Goal: Information Seeking & Learning: Learn about a topic

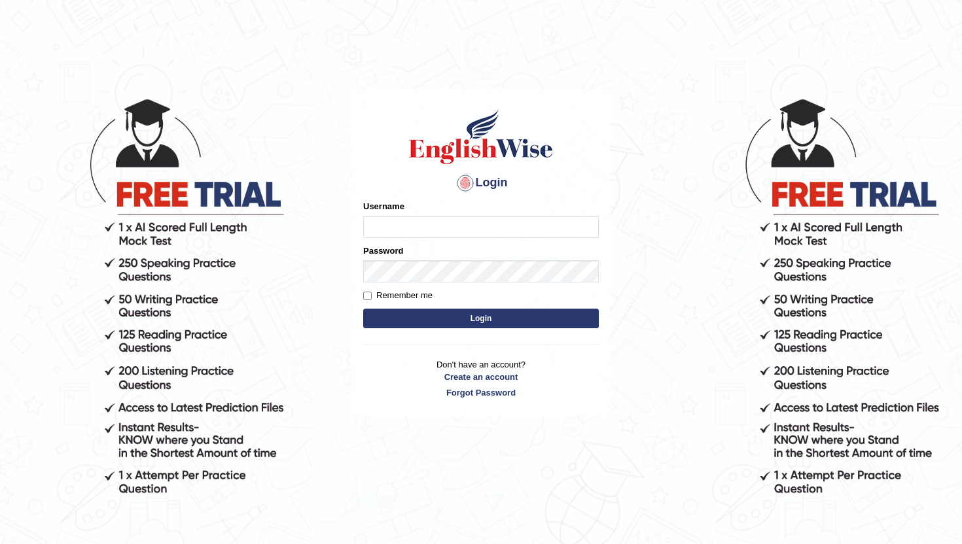
click at [401, 227] on input "Username" at bounding box center [481, 227] width 236 height 22
type input "lydiaN"
click at [415, 321] on button "Login" at bounding box center [481, 319] width 236 height 20
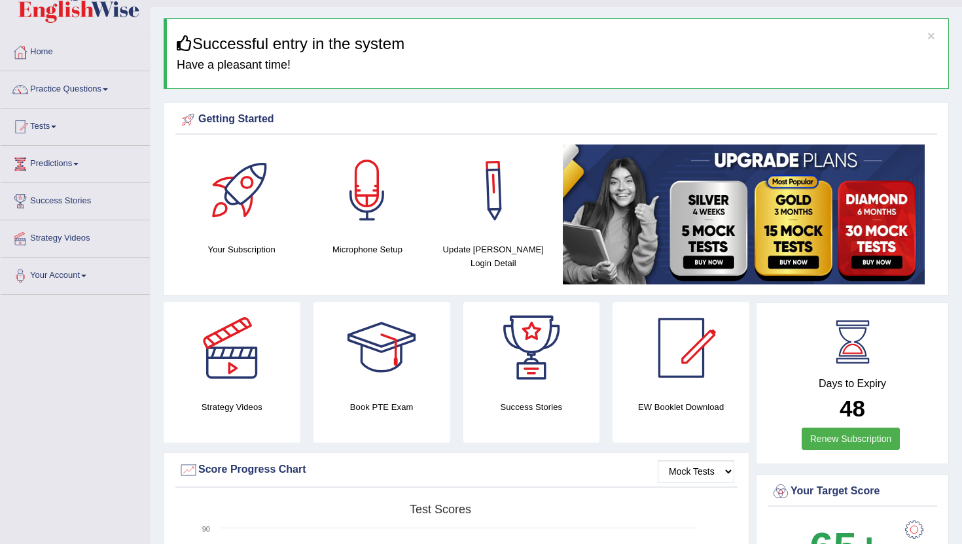
scroll to position [41, 0]
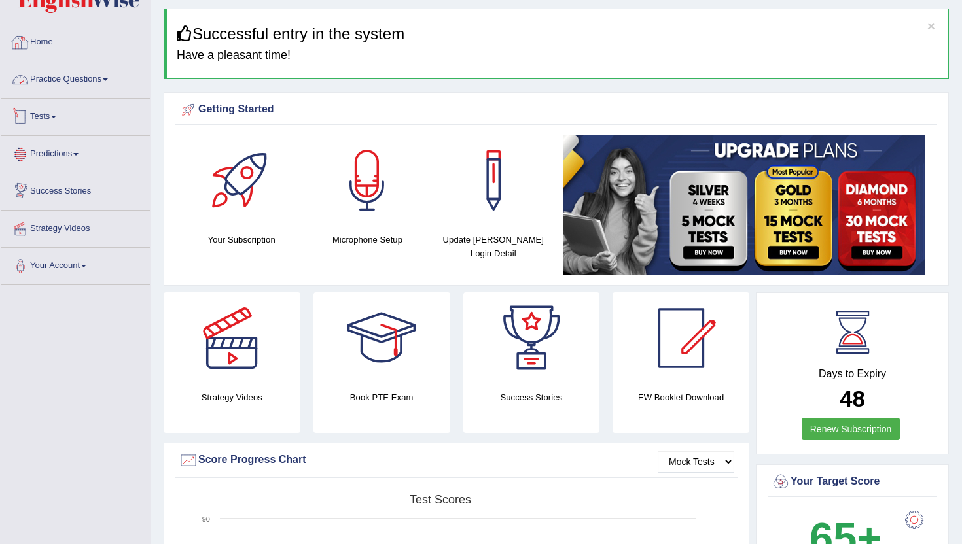
click at [110, 82] on link "Practice Questions" at bounding box center [75, 77] width 149 height 33
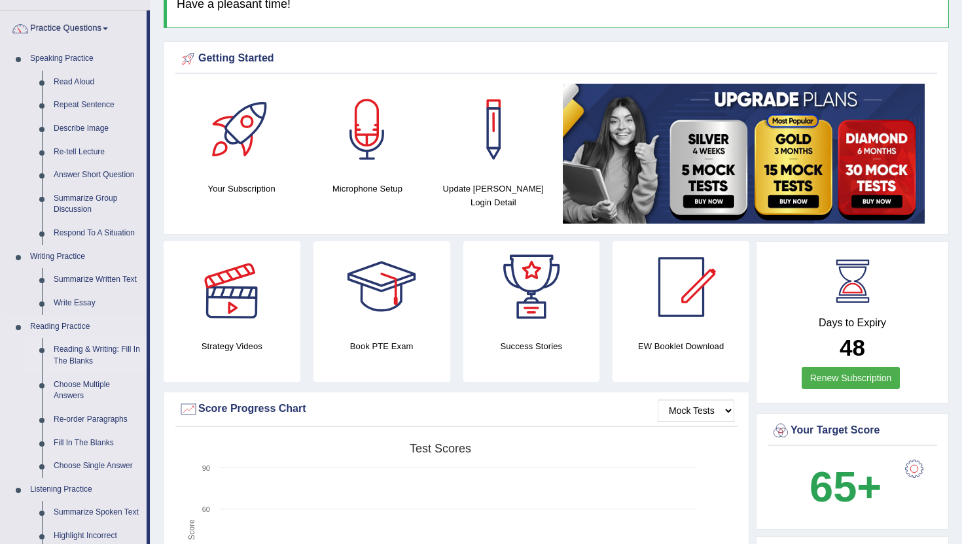
scroll to position [101, 0]
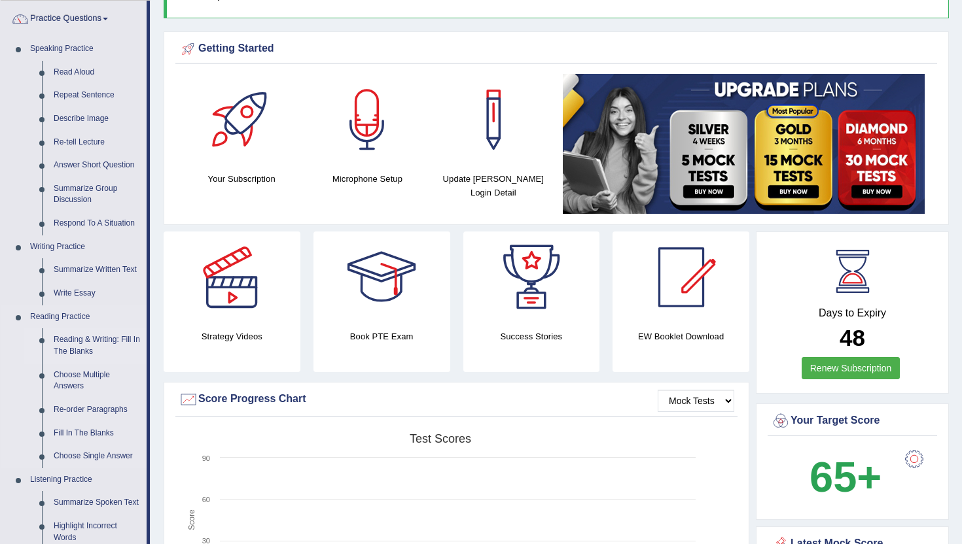
click at [93, 343] on link "Reading & Writing: Fill In The Blanks" at bounding box center [97, 345] width 99 height 35
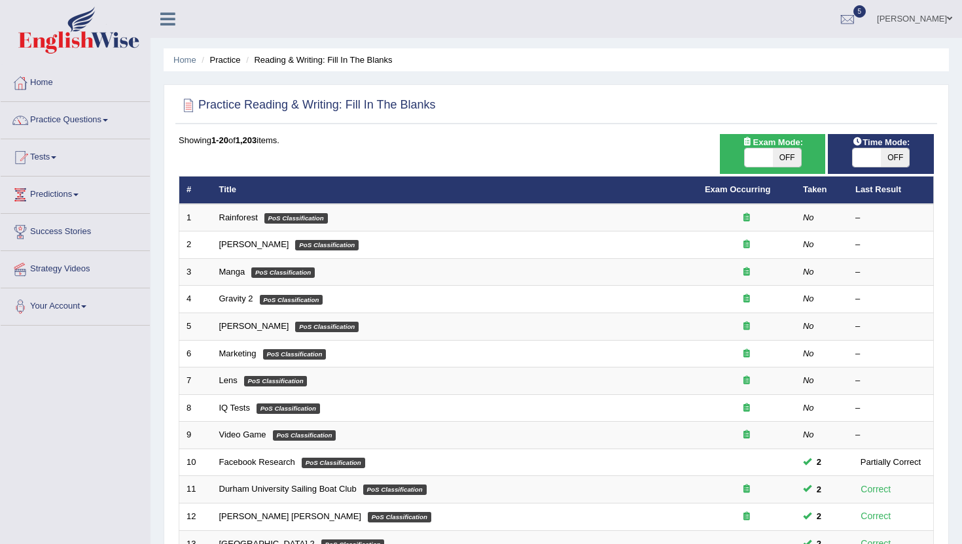
click at [762, 162] on span at bounding box center [759, 158] width 28 height 18
checkbox input "true"
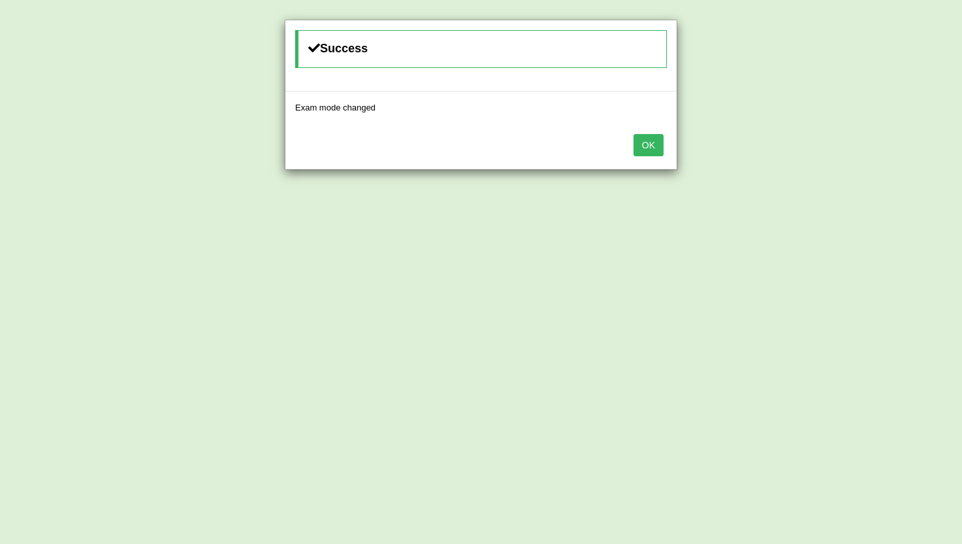
click at [644, 146] on button "OK" at bounding box center [648, 145] width 30 height 22
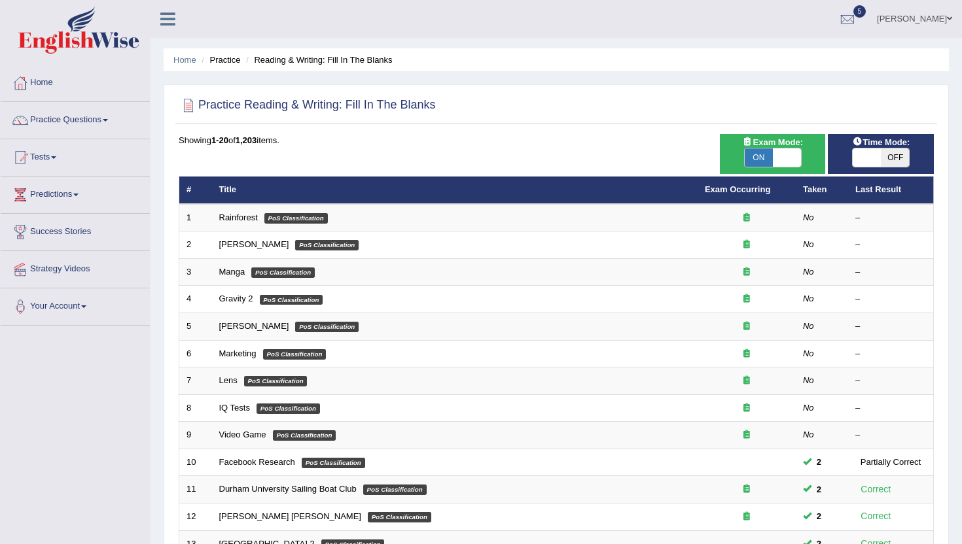
click at [869, 158] on span at bounding box center [866, 158] width 28 height 18
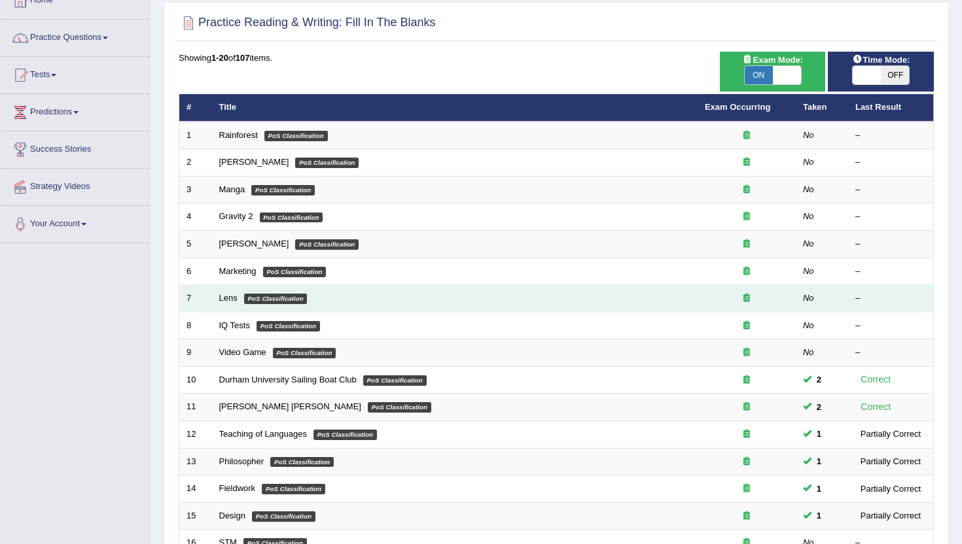
scroll to position [82, 0]
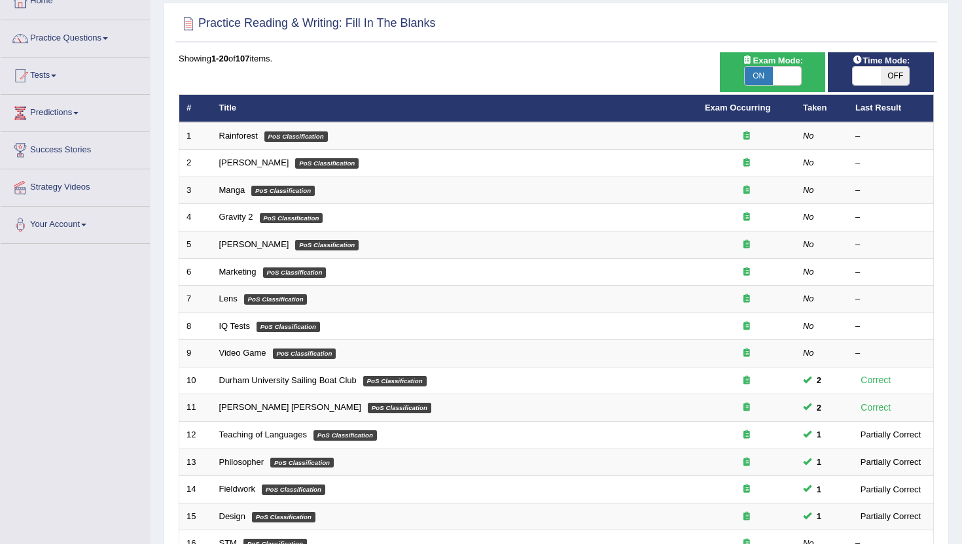
click at [877, 75] on span at bounding box center [866, 76] width 28 height 18
checkbox input "true"
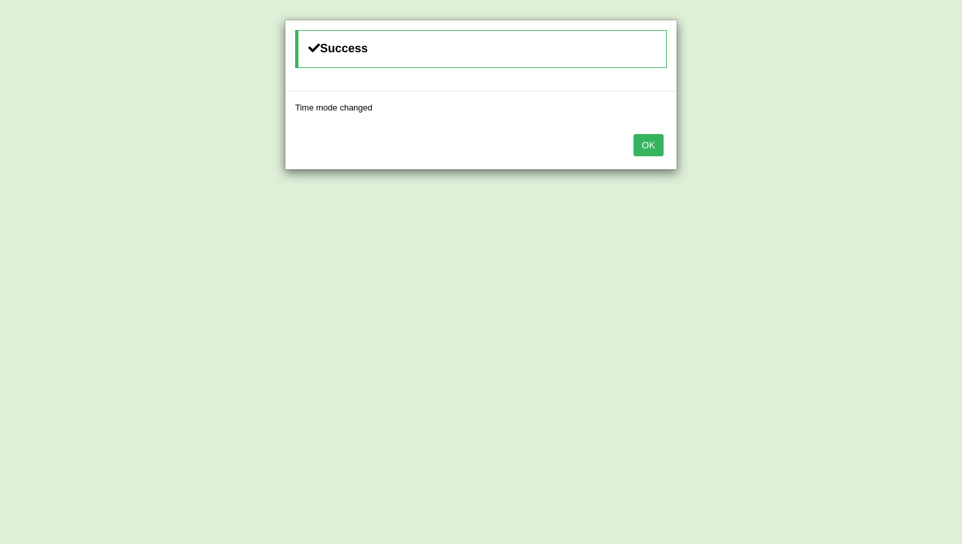
click at [646, 146] on button "OK" at bounding box center [648, 145] width 30 height 22
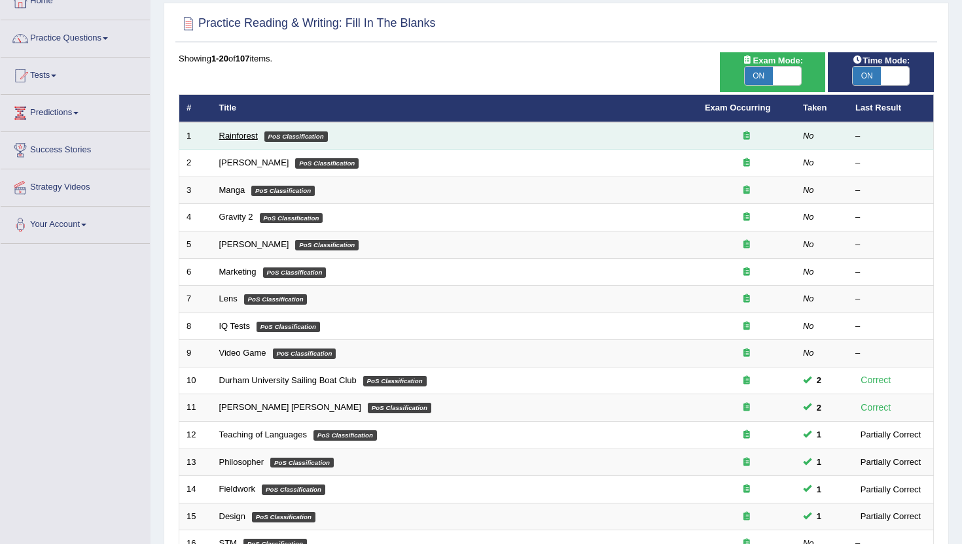
click at [242, 134] on link "Rainforest" at bounding box center [238, 136] width 39 height 10
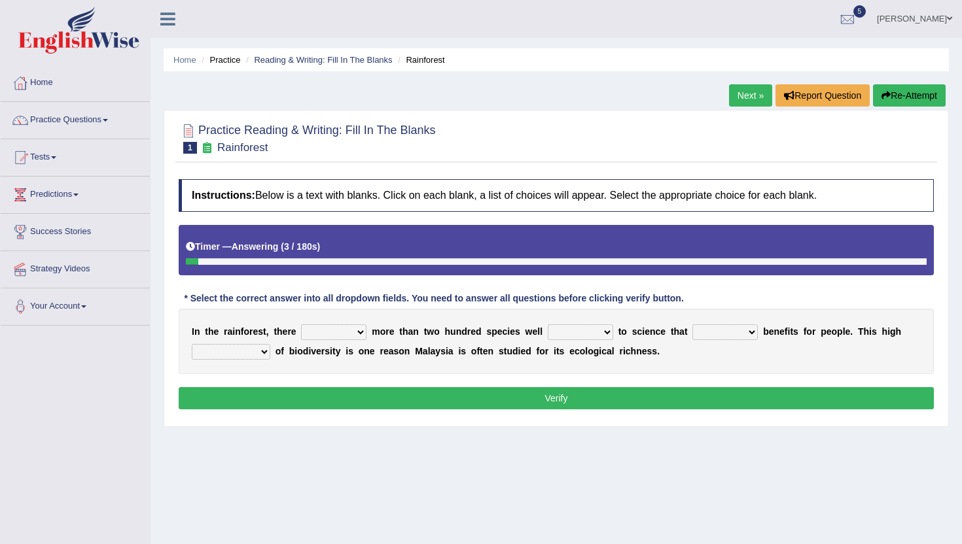
click at [331, 336] on select "have can be has is" at bounding box center [333, 332] width 65 height 16
click at [565, 329] on select "knowing known knew know" at bounding box center [580, 332] width 65 height 16
select select "known"
click at [548, 324] on select "knowing known knew know" at bounding box center [580, 332] width 65 height 16
click at [710, 332] on select "contain contained containing contains" at bounding box center [724, 332] width 65 height 16
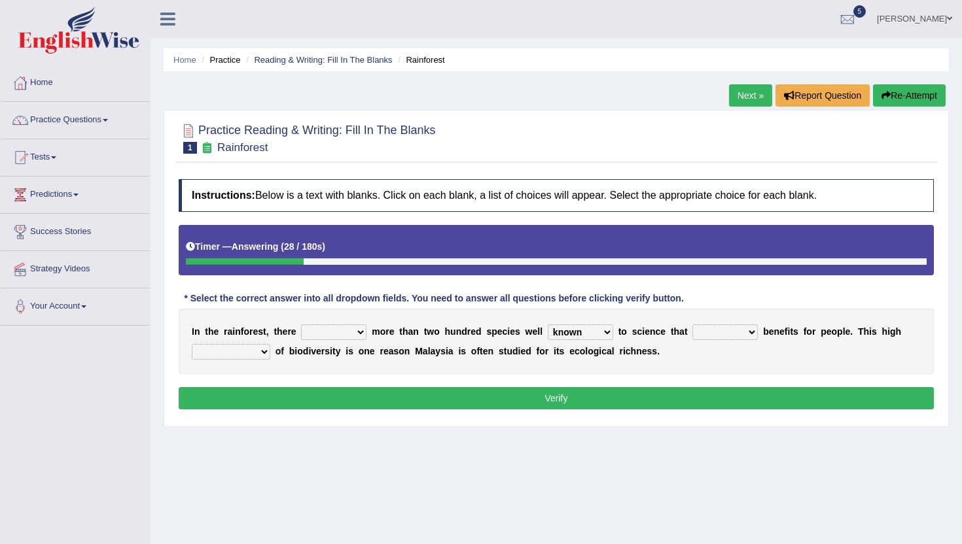
select select "containing"
click at [693, 324] on select "contain contained containing contains" at bounding box center [724, 332] width 65 height 16
click at [254, 350] on select "condensation conjunction continuity complexity" at bounding box center [231, 352] width 79 height 16
select select "continuity"
click at [192, 344] on select "condensation conjunction continuity complexity" at bounding box center [231, 352] width 79 height 16
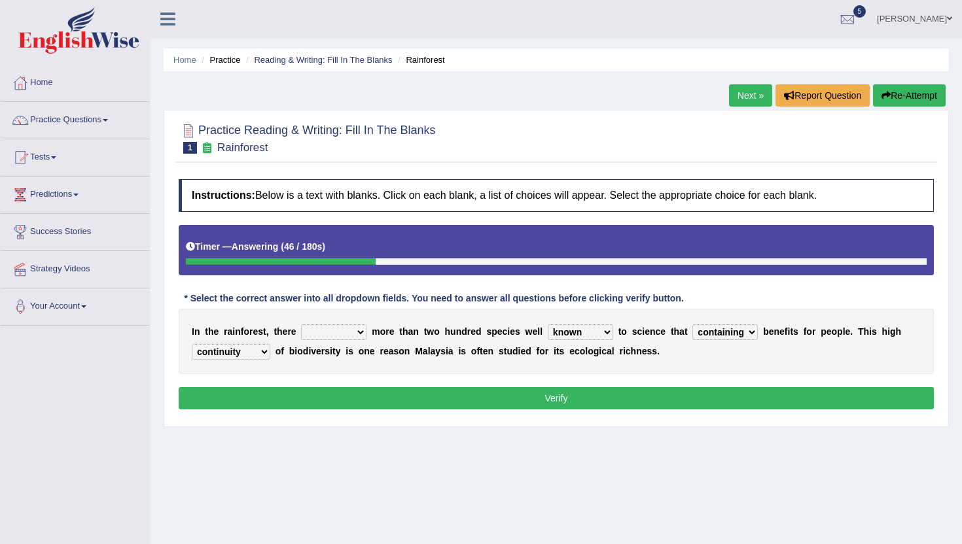
click at [320, 330] on select "have can be has is" at bounding box center [333, 332] width 65 height 16
select select "is"
click at [301, 324] on select "have can be has is" at bounding box center [333, 332] width 65 height 16
click at [243, 352] on select "condensation conjunction continuity complexity" at bounding box center [231, 352] width 79 height 16
click at [489, 396] on button "Verify" at bounding box center [556, 398] width 755 height 22
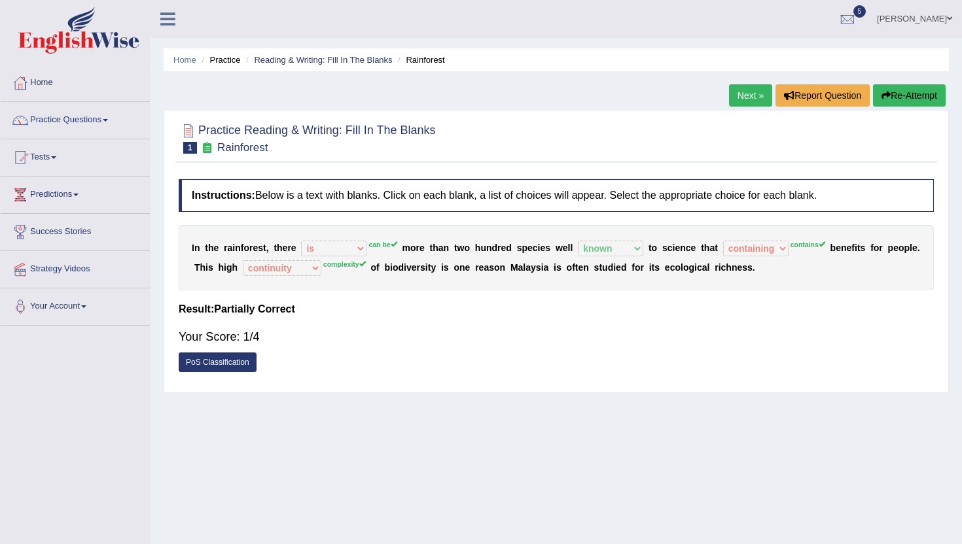
click at [235, 364] on link "PoS Classification" at bounding box center [218, 363] width 78 height 20
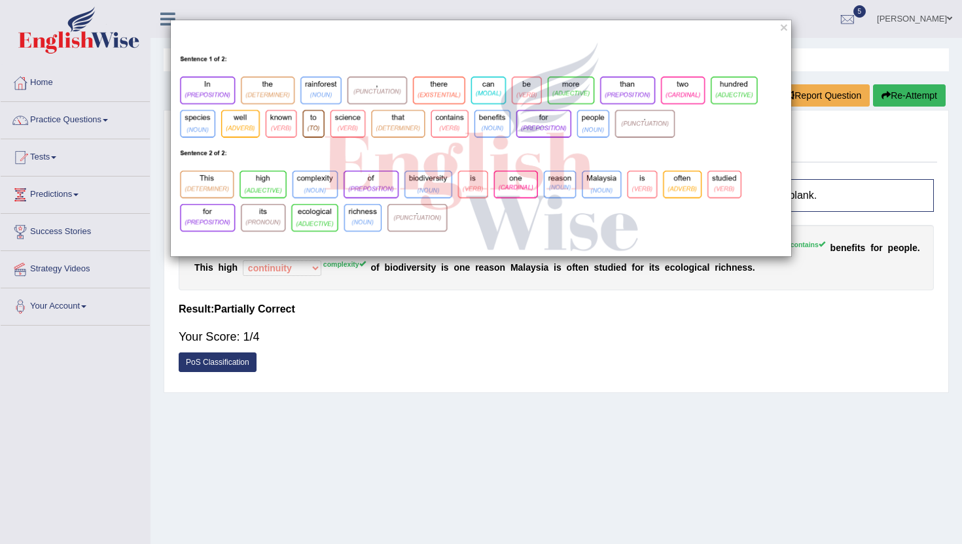
click at [355, 368] on div "×" at bounding box center [481, 272] width 962 height 544
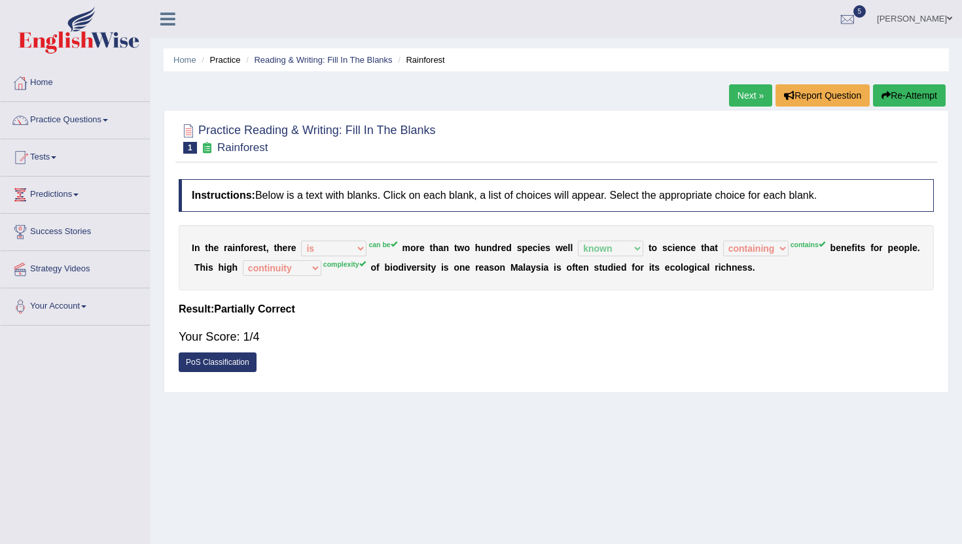
click at [746, 92] on link "Next »" at bounding box center [750, 95] width 43 height 22
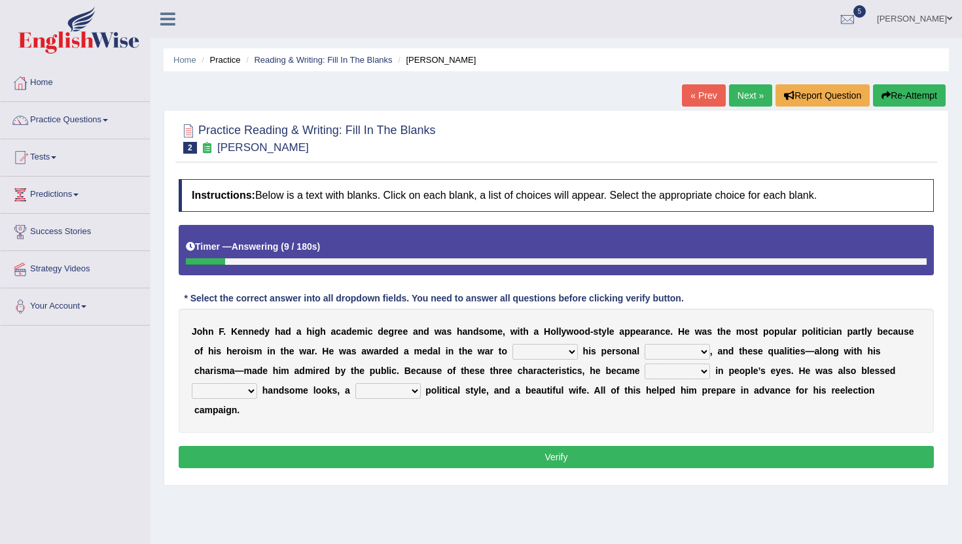
click at [539, 349] on select "prove show evidence upthrow" at bounding box center [544, 352] width 65 height 16
select select "prove"
click at [513, 344] on select "prove show evidence upthrow" at bounding box center [544, 352] width 65 height 16
click at [658, 351] on select "passion courage charm liking" at bounding box center [676, 352] width 65 height 16
select select "courage"
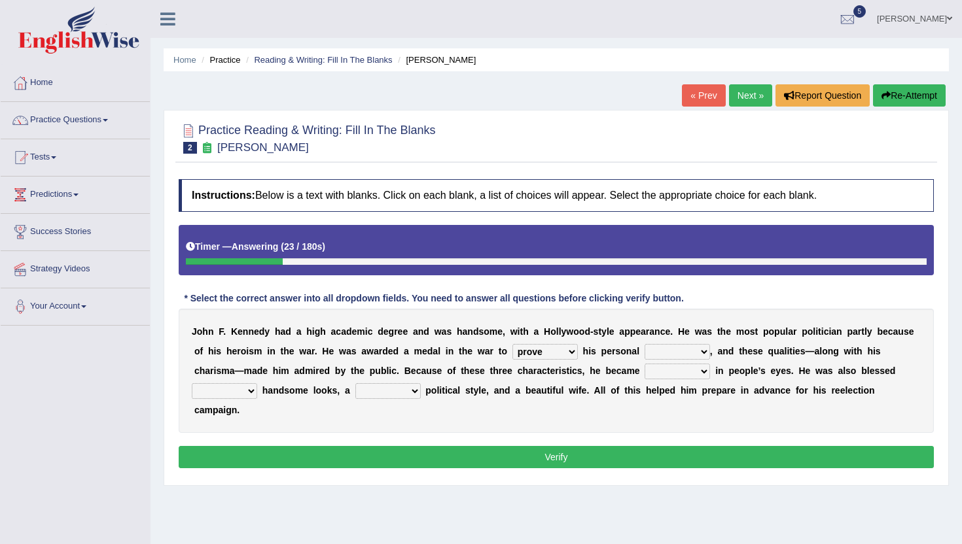
click at [644, 344] on select "passion courage charm liking" at bounding box center [676, 352] width 65 height 16
click at [671, 373] on select "iconic ironic identical impotent" at bounding box center [676, 372] width 65 height 16
select select "iconic"
click at [646, 364] on select "iconic ironic identical impotent" at bounding box center [676, 372] width 65 height 16
click at [228, 391] on select "with in upon to" at bounding box center [224, 391] width 65 height 16
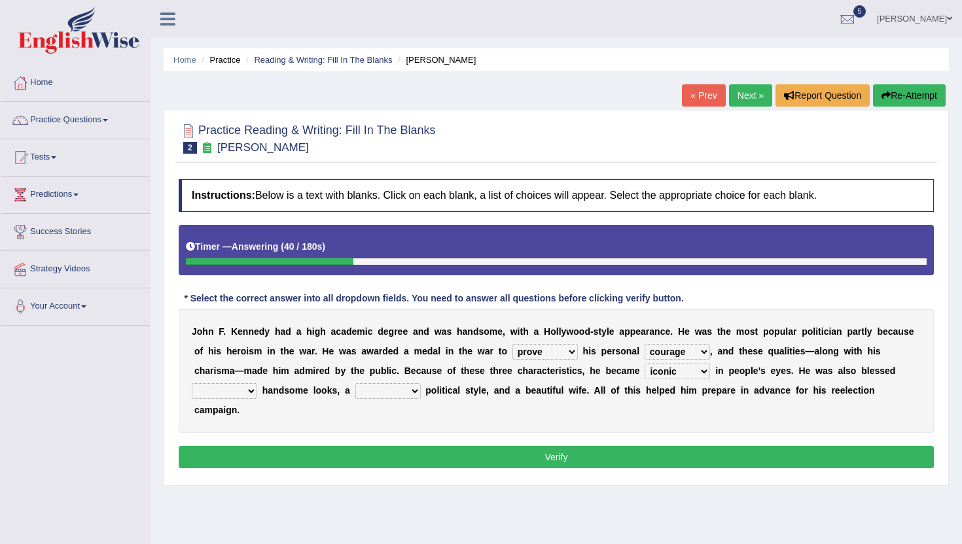
select select "with"
click at [192, 383] on select "with in upon to" at bounding box center [224, 391] width 65 height 16
click at [375, 391] on select "mending mends mended mend" at bounding box center [387, 391] width 65 height 16
select select "mended"
click at [355, 383] on select "mending mends mended mend" at bounding box center [387, 391] width 65 height 16
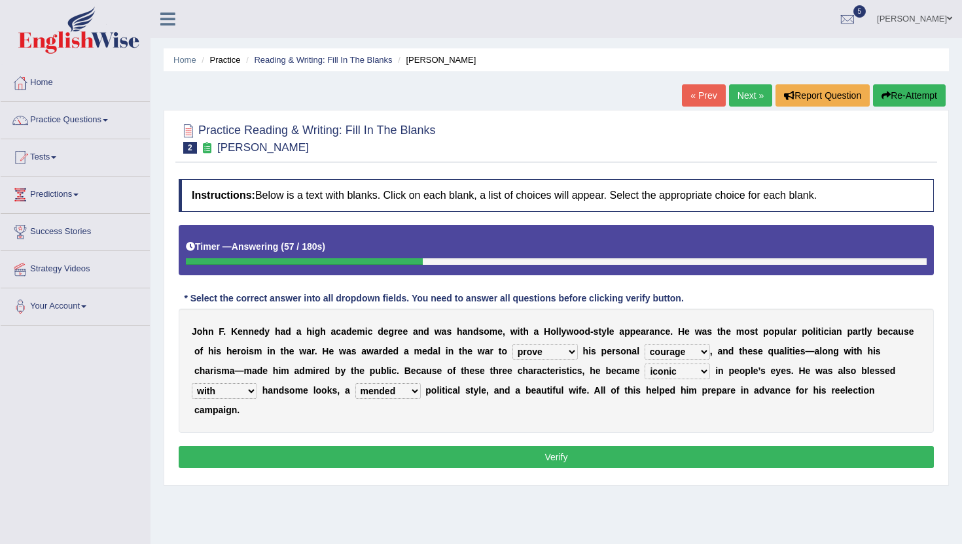
click at [682, 351] on select "passion courage charm liking" at bounding box center [676, 352] width 65 height 16
click at [688, 370] on select "iconic ironic identical impotent" at bounding box center [676, 372] width 65 height 16
click at [616, 452] on button "Verify" at bounding box center [556, 457] width 755 height 22
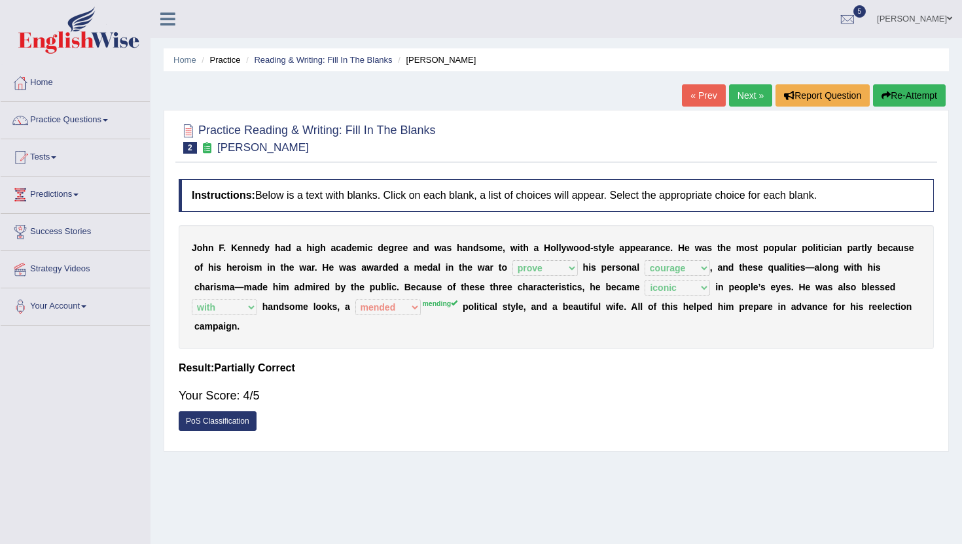
click at [243, 408] on div "Your Score: 4/5" at bounding box center [556, 395] width 755 height 31
click at [241, 417] on link "PoS Classification" at bounding box center [218, 422] width 78 height 20
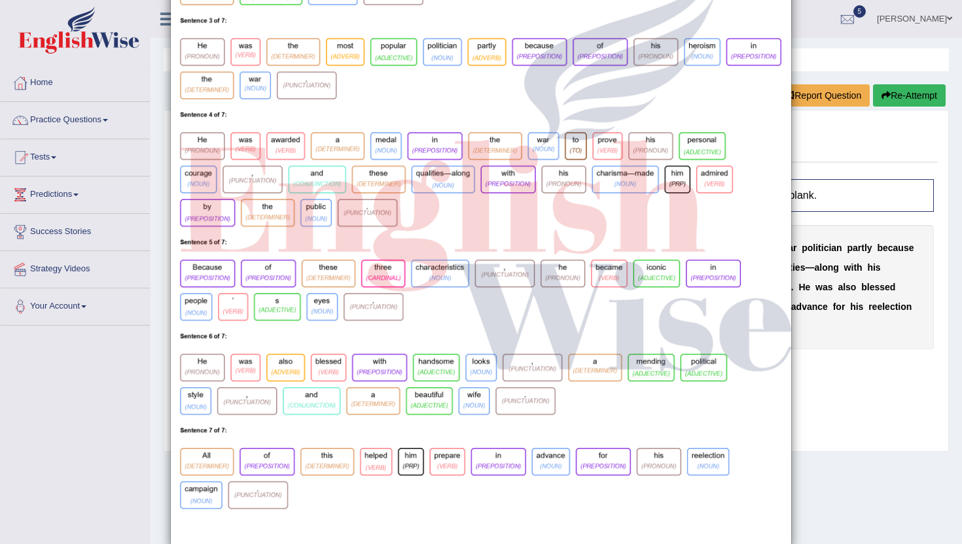
scroll to position [215, 0]
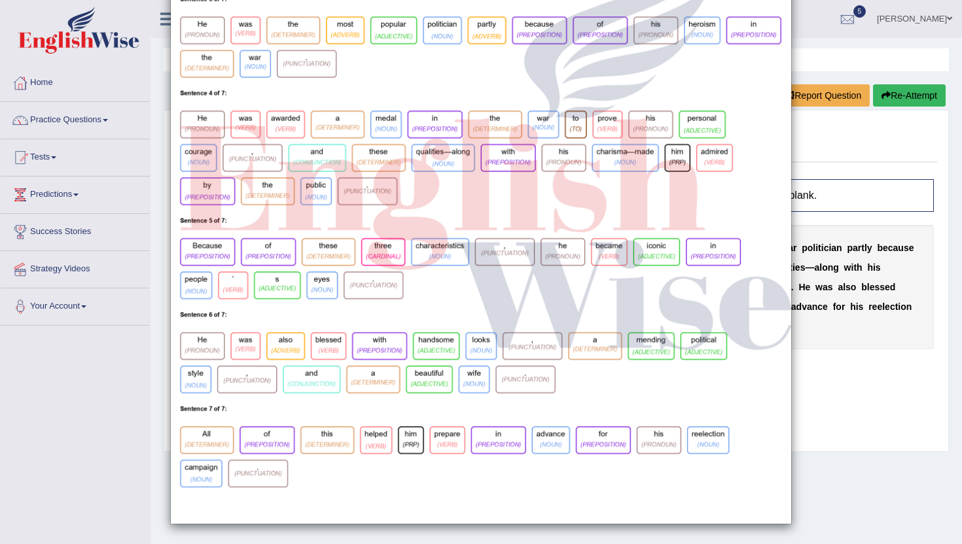
click at [121, 447] on div "×" at bounding box center [481, 165] width 962 height 720
click at [824, 229] on div "×" at bounding box center [481, 165] width 962 height 720
click at [576, 427] on img at bounding box center [481, 173] width 620 height 701
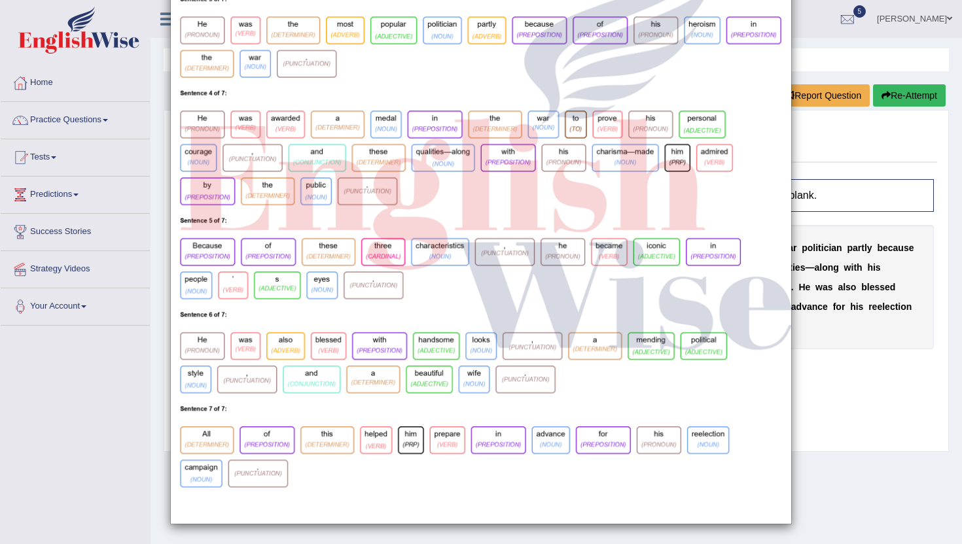
scroll to position [0, 0]
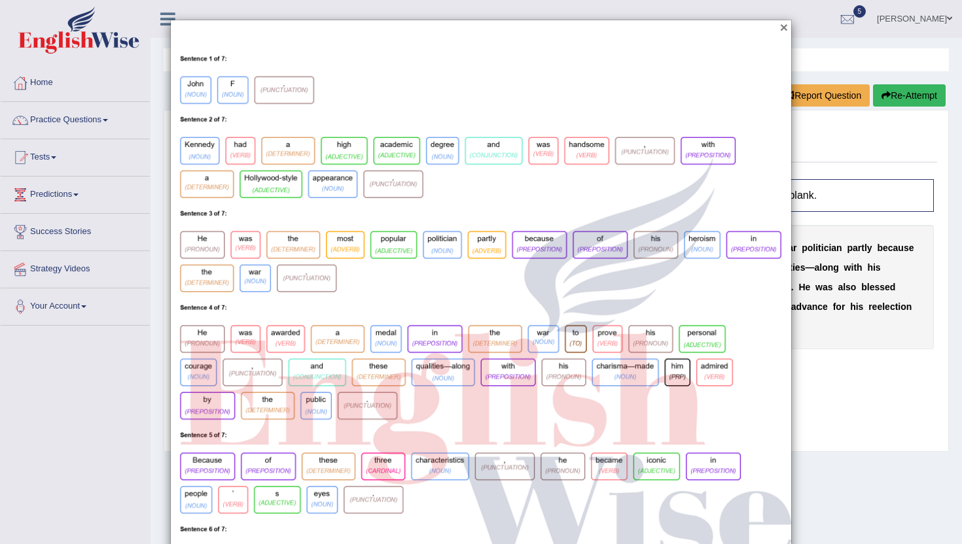
click at [784, 30] on button "×" at bounding box center [784, 27] width 8 height 14
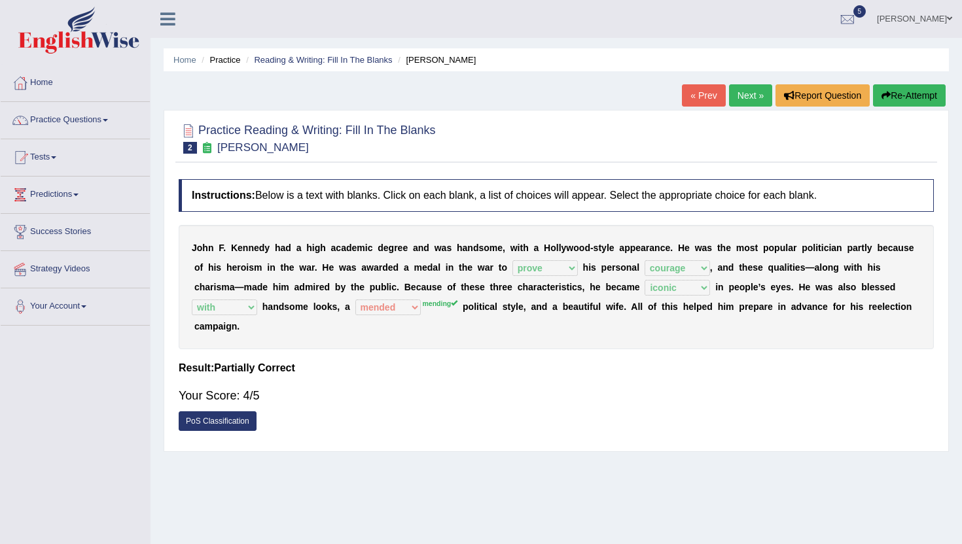
click at [742, 103] on link "Next »" at bounding box center [750, 95] width 43 height 22
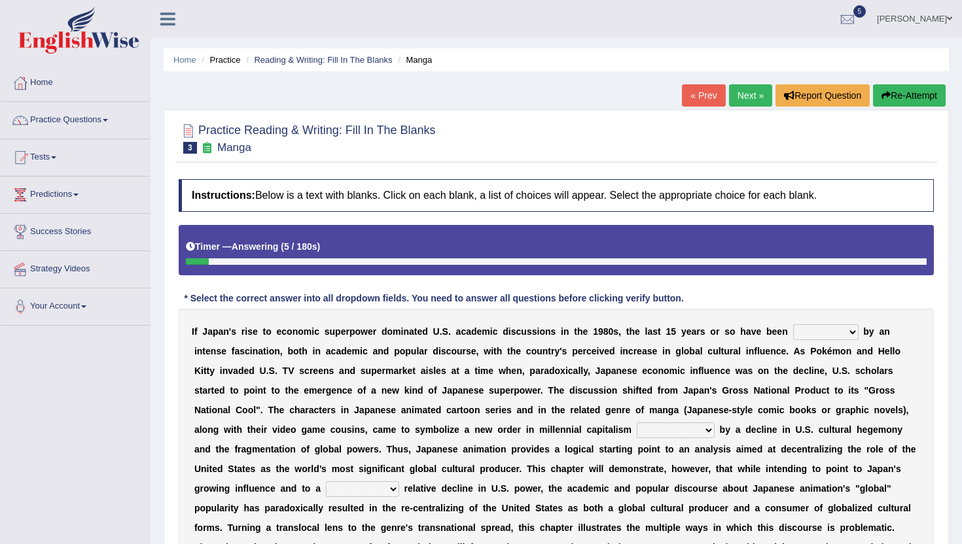
click at [833, 336] on select "marked dedicated made inspired" at bounding box center [825, 332] width 65 height 16
select select "marked"
click at [793, 324] on select "marked dedicated made inspired" at bounding box center [825, 332] width 65 height 16
click at [685, 427] on select "pocessed characterized opposed tangled" at bounding box center [676, 431] width 78 height 16
select select "opposed"
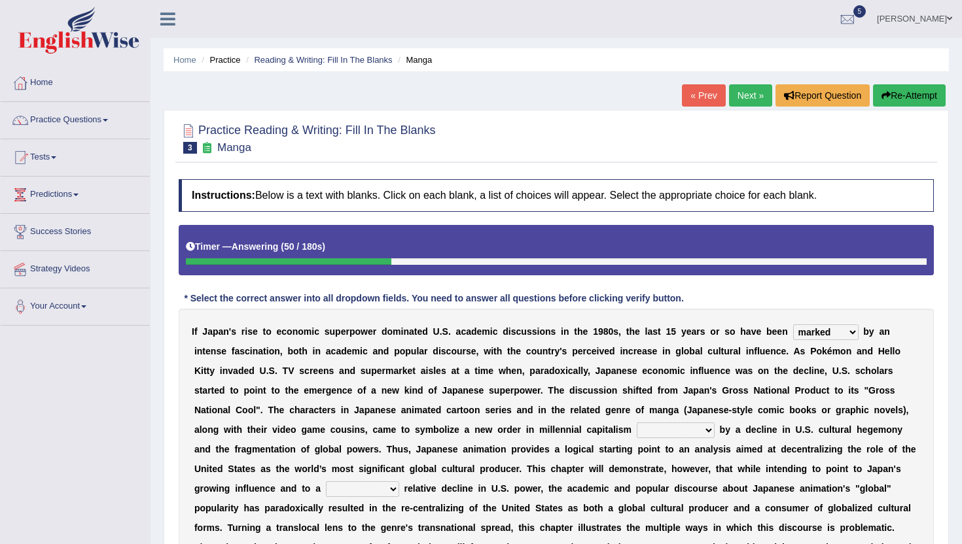
click at [637, 423] on select "pocessed characterized opposed tangled" at bounding box center [676, 431] width 78 height 16
click at [343, 491] on select "concomitant discrete proportional legitimate" at bounding box center [362, 490] width 73 height 16
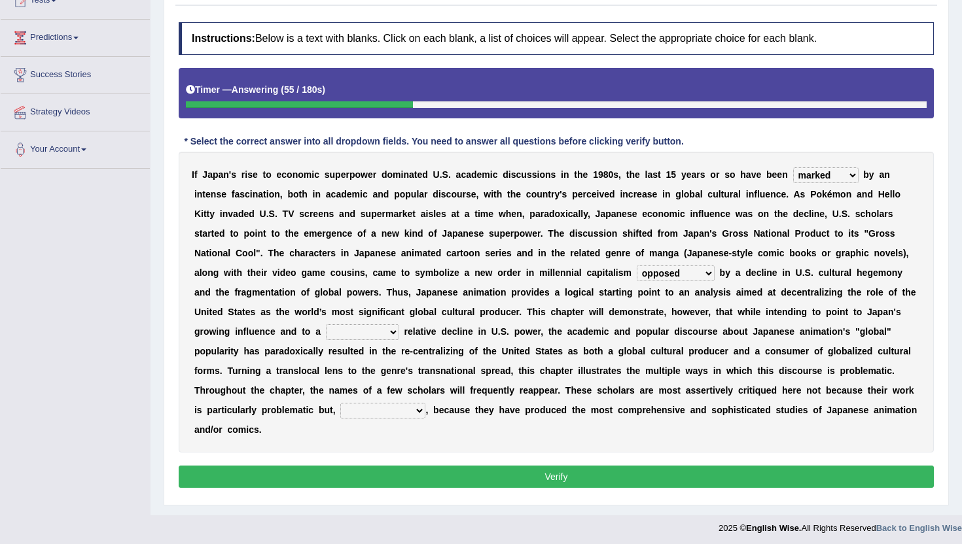
scroll to position [161, 0]
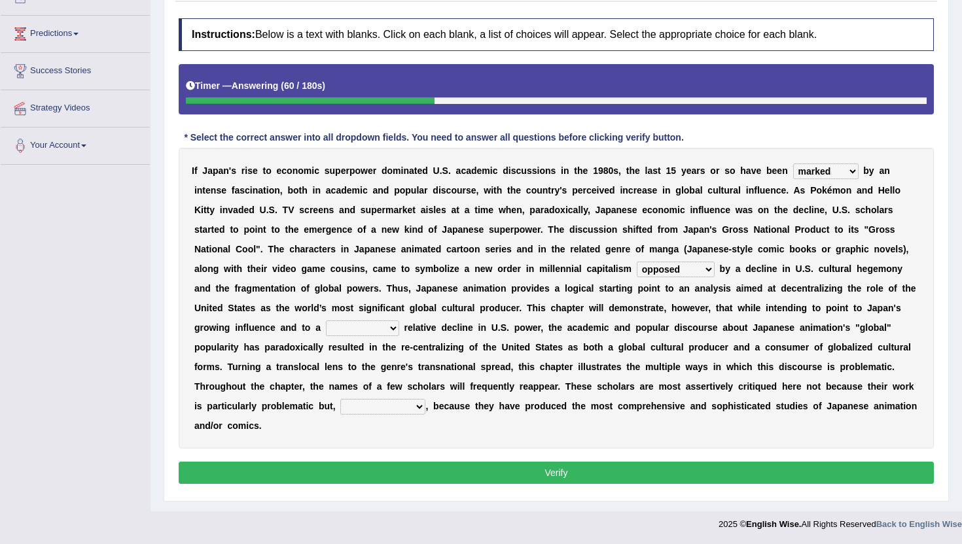
click at [370, 324] on select "concomitant discrete proportional legitimate" at bounding box center [362, 329] width 73 height 16
select select "proportional"
click at [326, 321] on select "concomitant discrete proportional legitimate" at bounding box center [362, 329] width 73 height 16
click at [389, 398] on div "I f J a p a n ' s r i s e t o e c o n o m i c s u p e r p o w e r d o m i n a t…" at bounding box center [556, 298] width 755 height 301
click at [389, 415] on div "I f J a p a n ' s r i s e t o e c o n o m i c s u p e r p o w e r d o m i n a t…" at bounding box center [556, 298] width 755 height 301
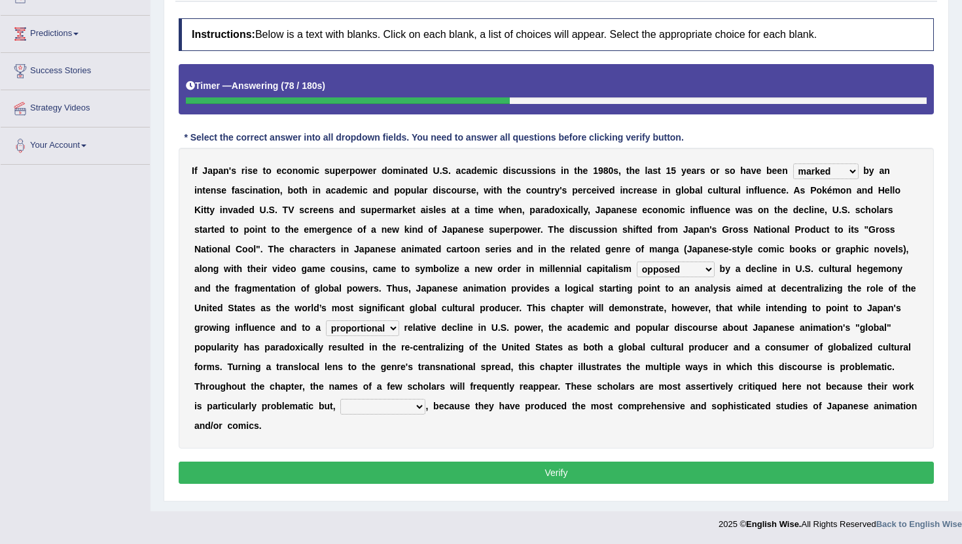
click at [385, 408] on select "however on the contrary in addition on the whole" at bounding box center [382, 407] width 85 height 16
select select "in addition"
click at [340, 399] on select "however on the contrary in addition on the whole" at bounding box center [382, 407] width 85 height 16
click at [813, 173] on select "marked dedicated made inspired" at bounding box center [825, 172] width 65 height 16
click at [793, 164] on select "marked dedicated made inspired" at bounding box center [825, 172] width 65 height 16
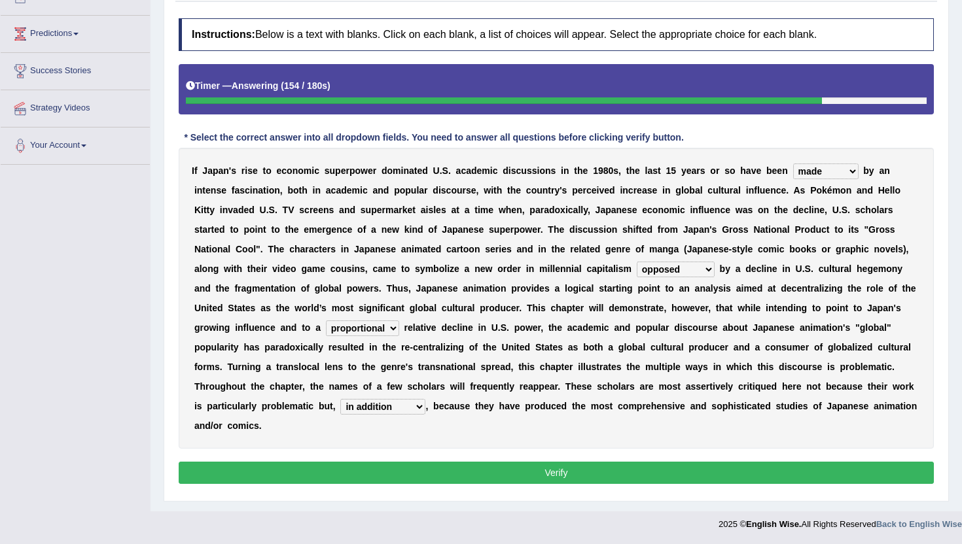
click at [842, 167] on select "marked dedicated made inspired" at bounding box center [825, 172] width 65 height 16
select select "dedicated"
click at [793, 164] on select "marked dedicated made inspired" at bounding box center [825, 172] width 65 height 16
click at [685, 263] on select "pocessed characterized opposed tangled" at bounding box center [676, 270] width 78 height 16
click at [713, 485] on div "Instructions: Below is a text with blanks. Click on each blank, a list of choic…" at bounding box center [556, 253] width 762 height 483
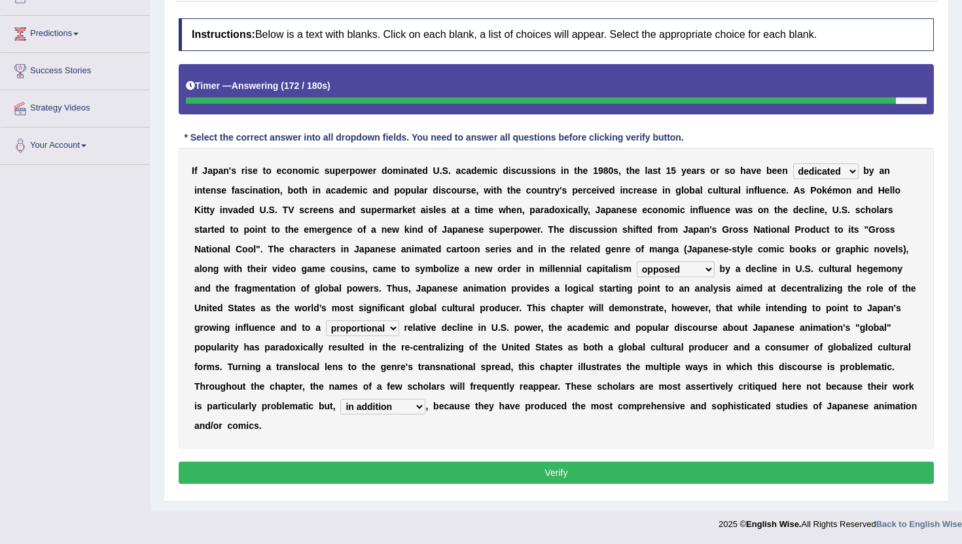
click at [713, 479] on button "Verify" at bounding box center [556, 473] width 755 height 22
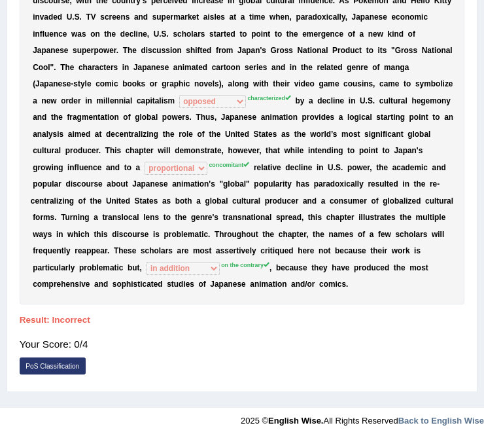
scroll to position [0, 0]
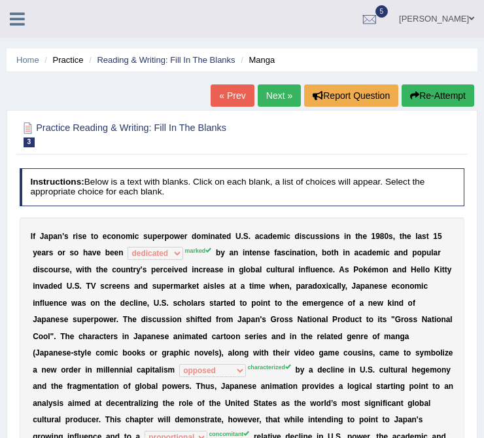
click at [275, 96] on link "Next »" at bounding box center [279, 95] width 43 height 22
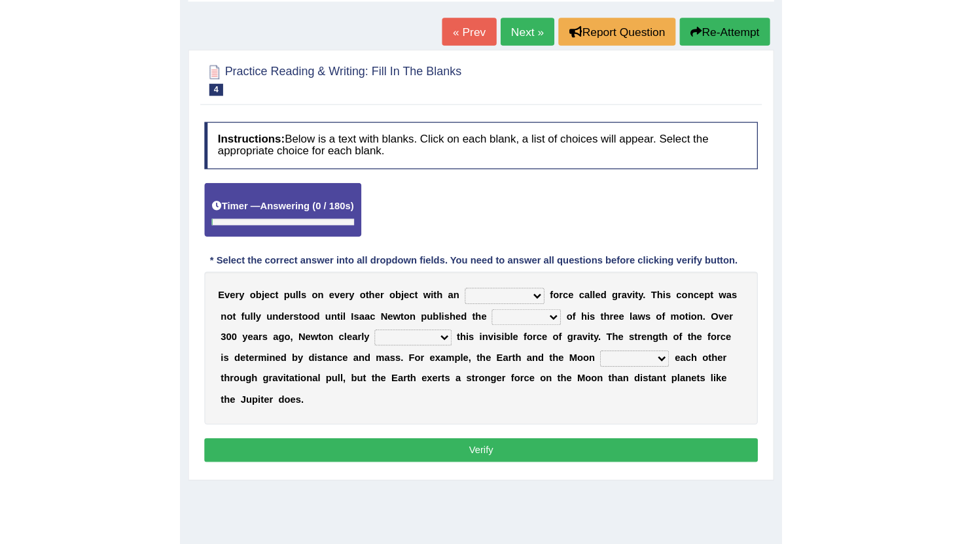
scroll to position [75, 0]
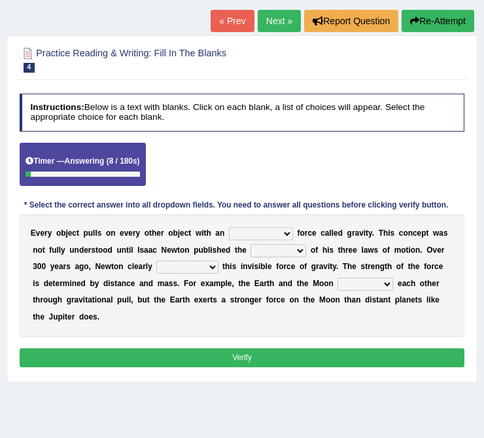
click at [249, 232] on select "invisible unknown unbelievable inconsistent" at bounding box center [261, 233] width 64 height 13
select select "invisible"
click at [229, 227] on select "invisible unknown unbelievable inconsistent" at bounding box center [261, 233] width 64 height 13
click at [289, 250] on select "concept theory method argument" at bounding box center [279, 250] width 56 height 13
select select "theory"
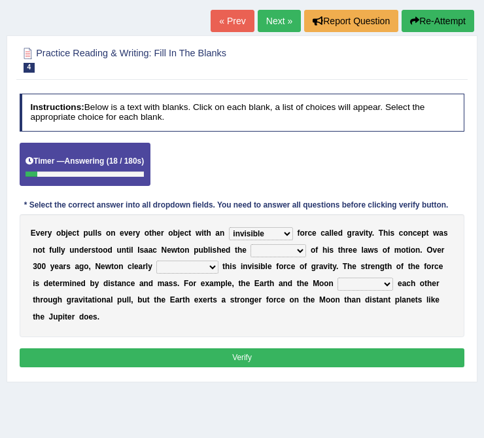
click at [251, 244] on select "concept theory method argument" at bounding box center [279, 250] width 56 height 13
click at [167, 267] on select "explained undermined overturned realized" at bounding box center [186, 266] width 61 height 13
select select "explained"
click at [156, 260] on select "explained undermined overturned realized" at bounding box center [186, 266] width 61 height 13
click at [350, 281] on select "affect spin evade span" at bounding box center [366, 283] width 56 height 13
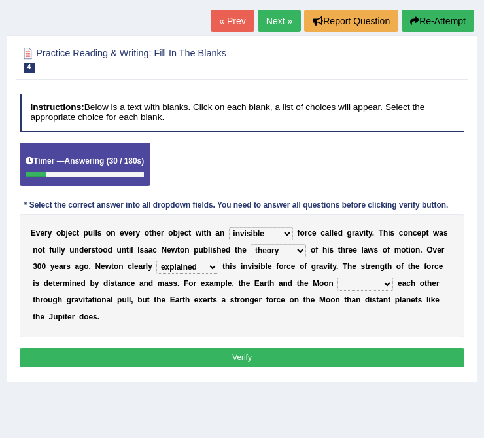
click at [346, 282] on select "affect spin evade span" at bounding box center [366, 283] width 56 height 13
select select "affect"
click at [338, 277] on select "affect spin evade span" at bounding box center [366, 283] width 56 height 13
click at [208, 270] on select "explained undermined overturned realized" at bounding box center [186, 266] width 61 height 13
click at [245, 356] on button "Verify" at bounding box center [243, 357] width 446 height 19
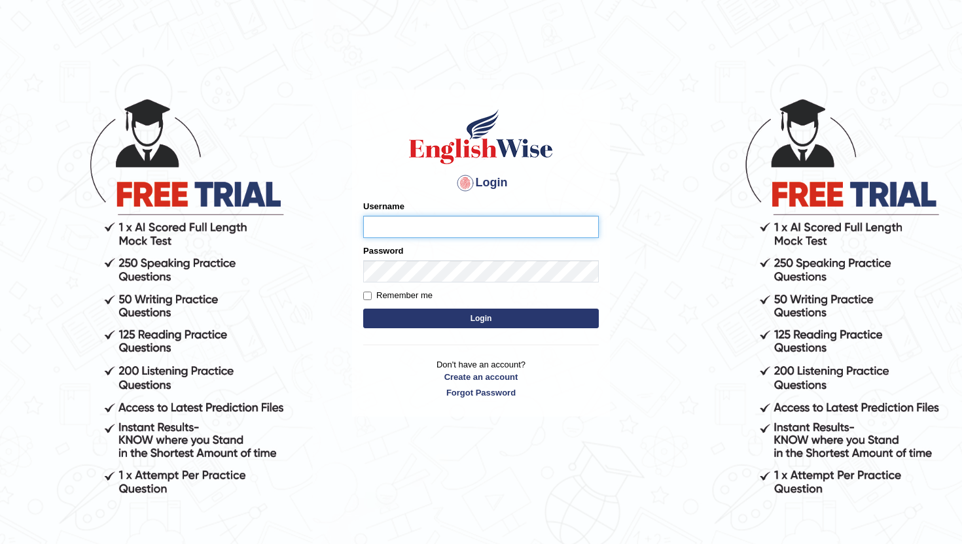
click at [439, 230] on input "Username" at bounding box center [481, 227] width 236 height 22
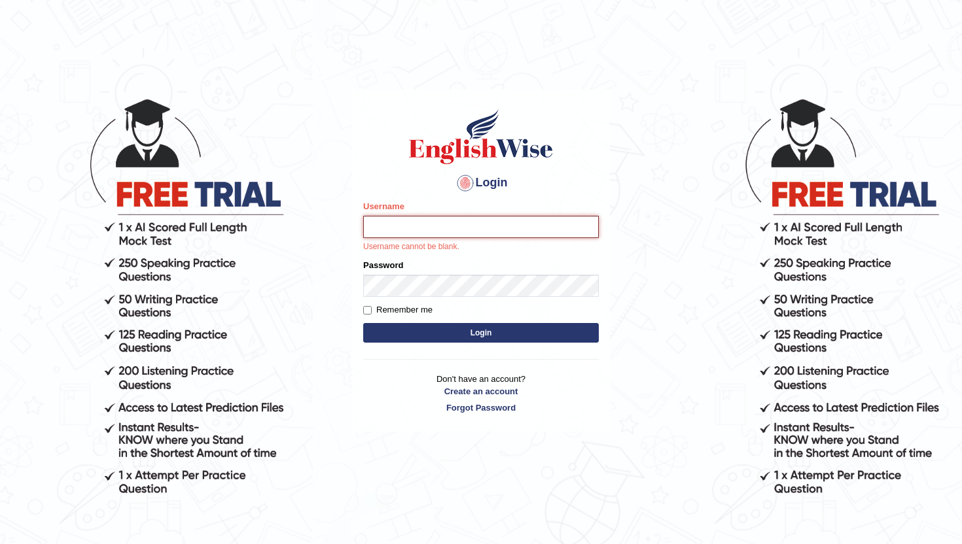
click at [495, 225] on input "Username" at bounding box center [481, 227] width 236 height 22
